Goal: Task Accomplishment & Management: Use online tool/utility

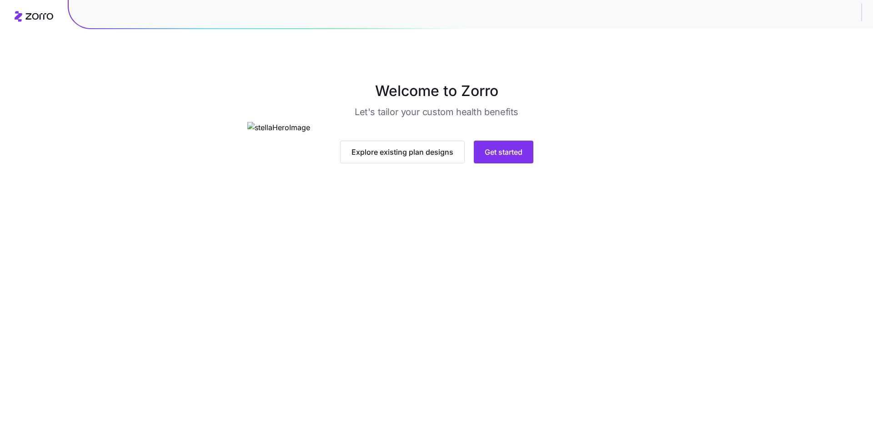
click at [841, 15] on div at bounding box center [471, 12] width 805 height 32
click at [873, 15] on div at bounding box center [471, 12] width 805 height 32
click at [866, 15] on div at bounding box center [471, 12] width 805 height 32
click at [816, 15] on div at bounding box center [471, 12] width 805 height 32
click at [425, 157] on span "Explore existing plan designs" at bounding box center [403, 151] width 102 height 11
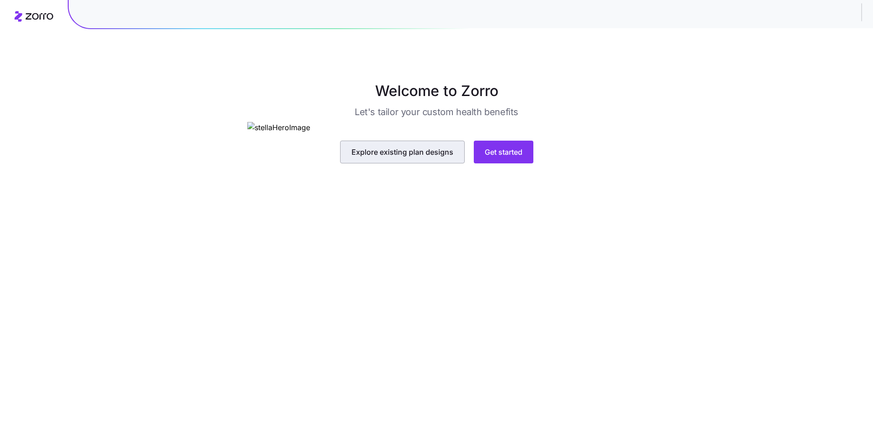
click at [408, 157] on span "Explore existing plan designs" at bounding box center [403, 151] width 102 height 11
